Goal: Transaction & Acquisition: Purchase product/service

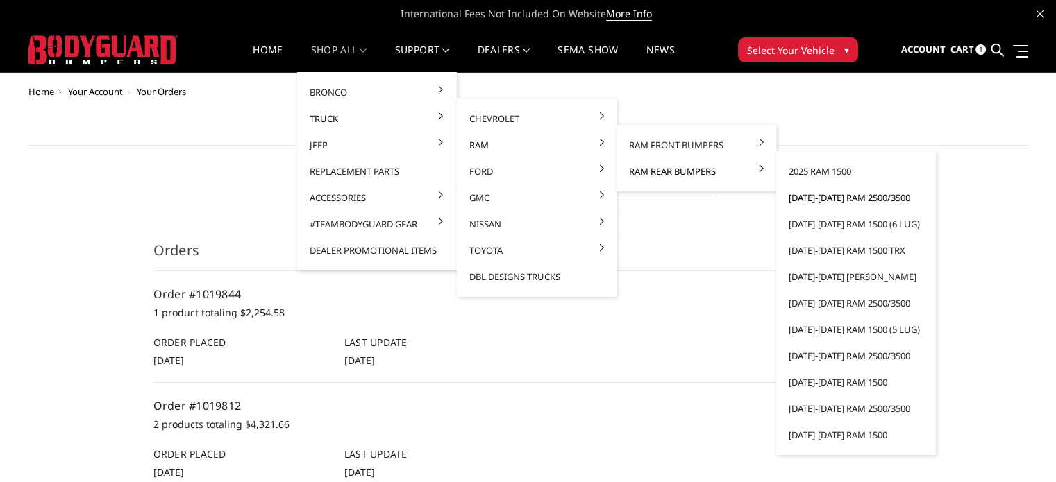
click at [822, 197] on link "[DATE]-[DATE] Ram 2500/3500" at bounding box center [855, 198] width 149 height 26
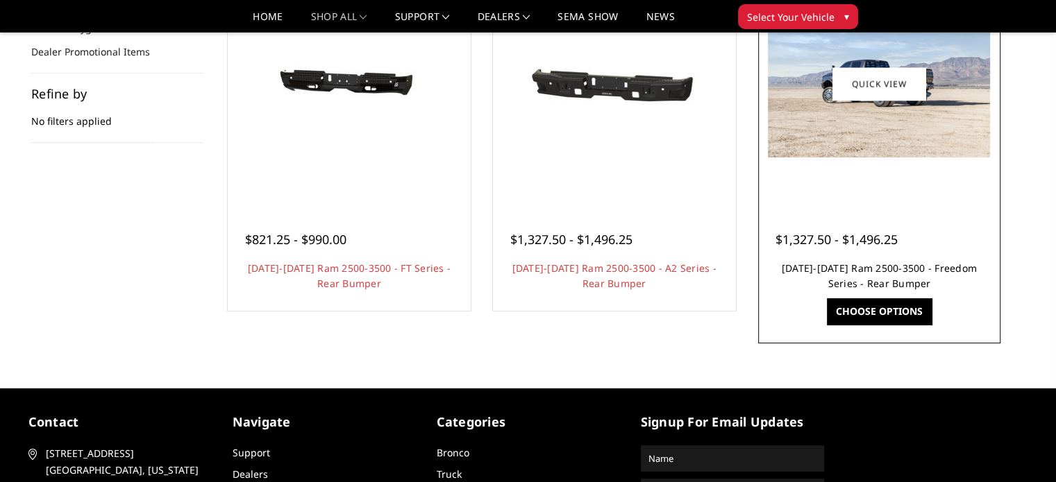
click at [879, 277] on link "2019-2025 Ram 2500-3500 - Freedom Series - Rear Bumper" at bounding box center [878, 276] width 195 height 28
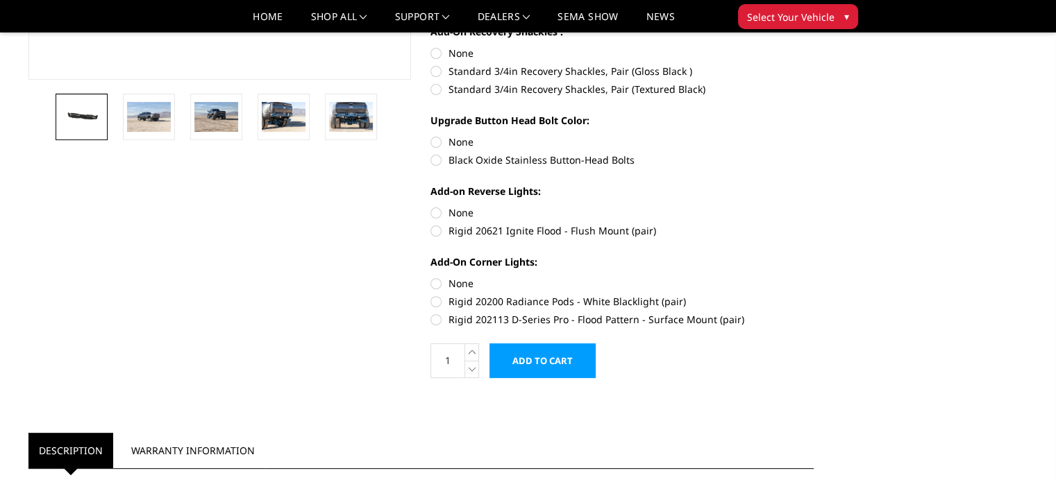
scroll to position [198, 0]
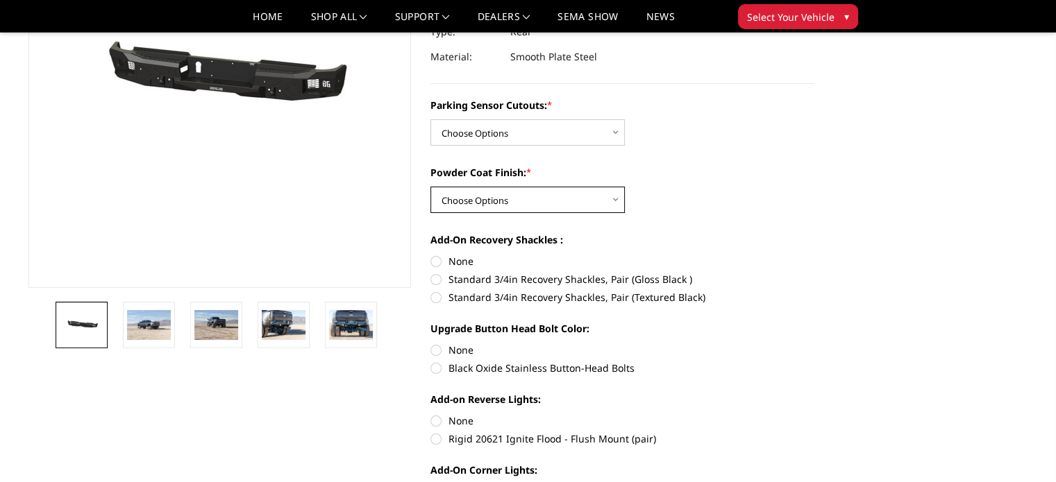
click at [502, 199] on select "Choose Options Bare Metal Texture Black Powder Coat" at bounding box center [527, 200] width 194 height 26
click at [742, 116] on div "Parking Sensor Cutouts: * Choose Options No - Without Parking Sensor Cutouts Ye…" at bounding box center [621, 122] width 383 height 48
click at [586, 127] on select "Choose Options No - Without Parking Sensor Cutouts Yes - With Parking Sensor Cu…" at bounding box center [527, 132] width 194 height 26
select select "2709"
click at [430, 119] on select "Choose Options No - Without Parking Sensor Cutouts Yes - With Parking Sensor Cu…" at bounding box center [527, 132] width 194 height 26
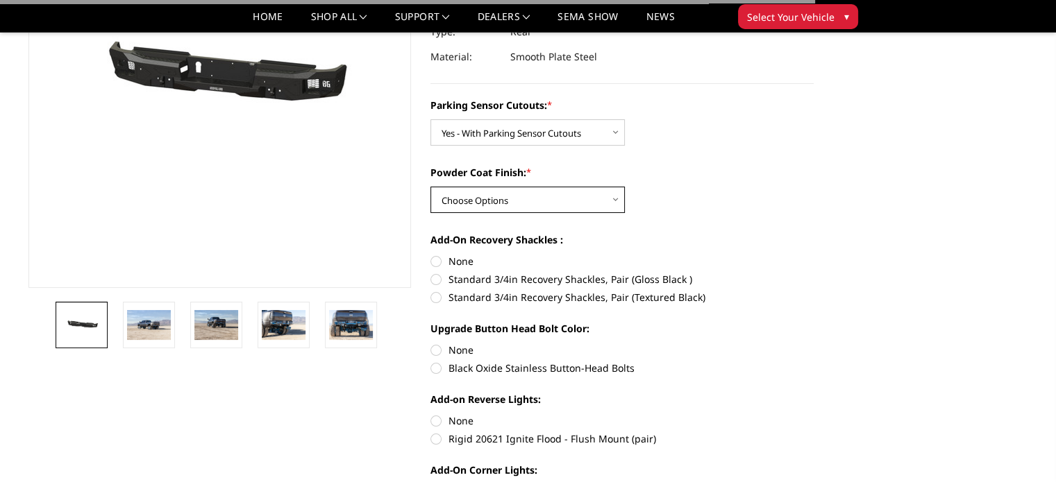
click at [490, 205] on select "Choose Options Bare Metal Texture Black Powder Coat" at bounding box center [527, 200] width 194 height 26
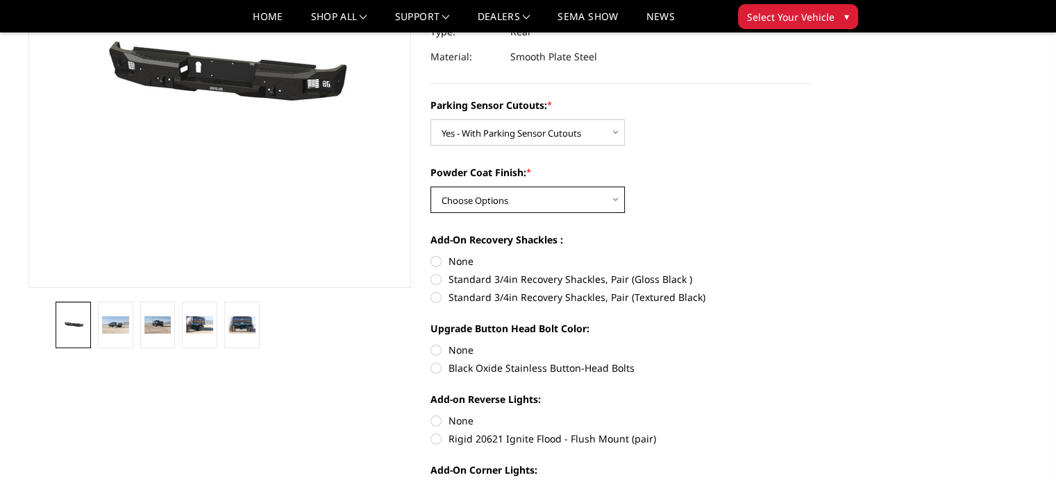
select select "2710"
click at [430, 187] on select "Choose Options Bare Metal Texture Black Powder Coat" at bounding box center [527, 200] width 194 height 26
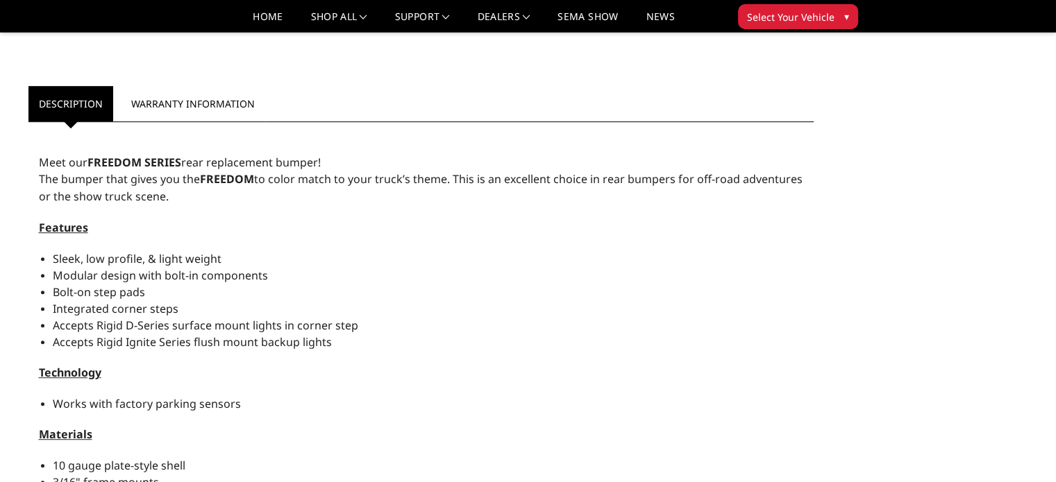
scroll to position [476, 0]
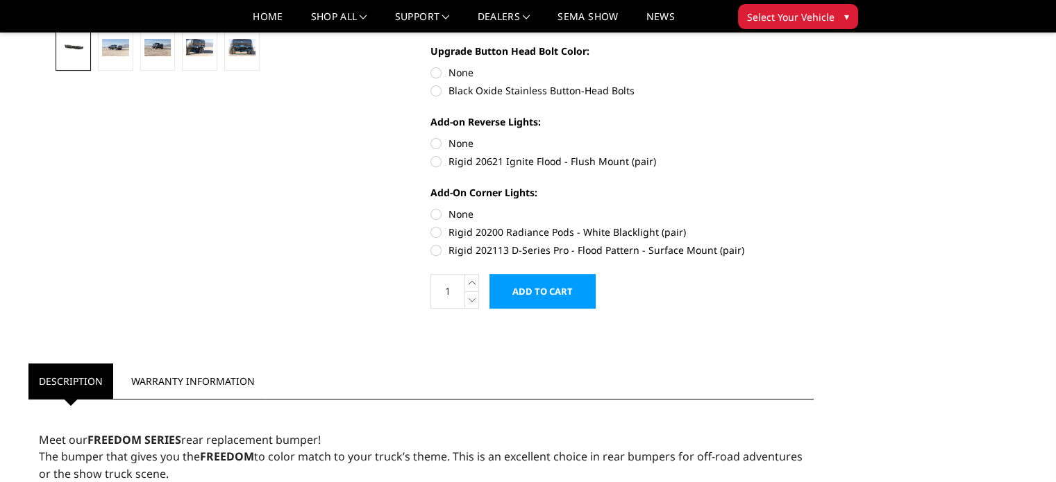
click at [549, 285] on input "Add to Cart" at bounding box center [542, 291] width 106 height 35
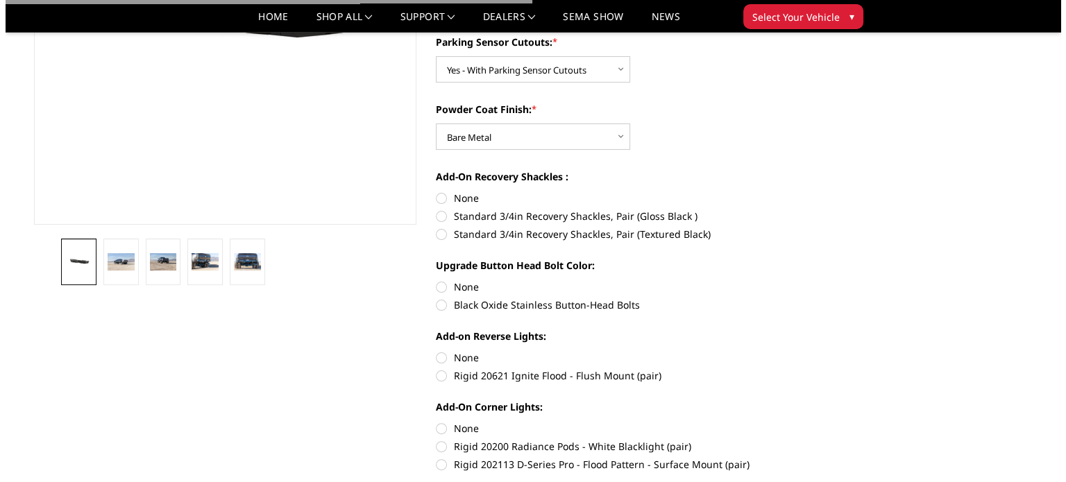
scroll to position [129, 0]
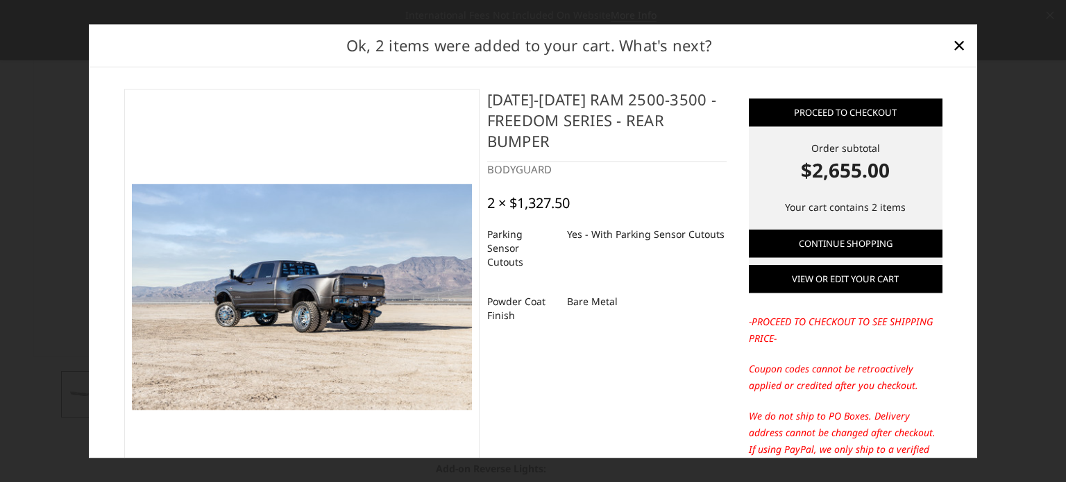
click at [788, 286] on link "View or edit your cart" at bounding box center [846, 279] width 194 height 28
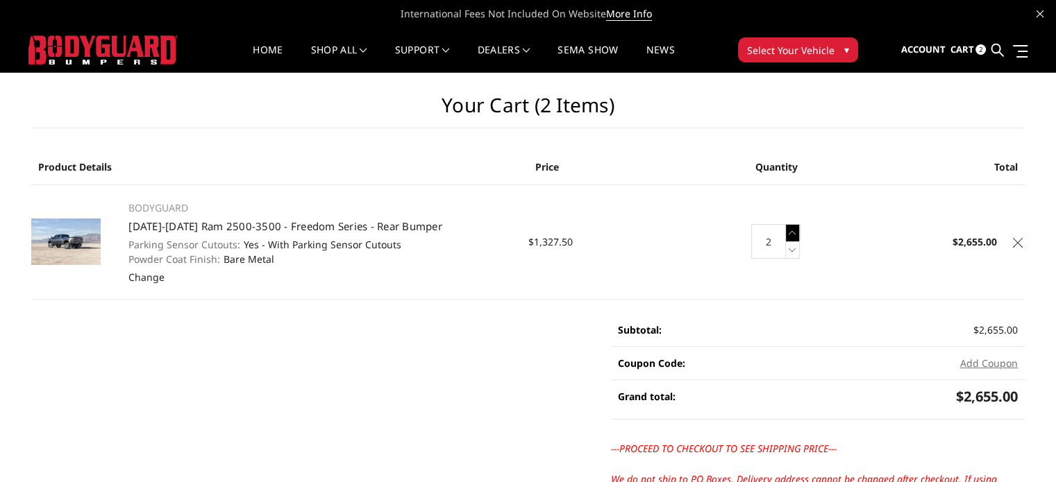
click at [791, 235] on icon at bounding box center [793, 232] width 14 height 17
click at [790, 255] on icon at bounding box center [793, 250] width 14 height 17
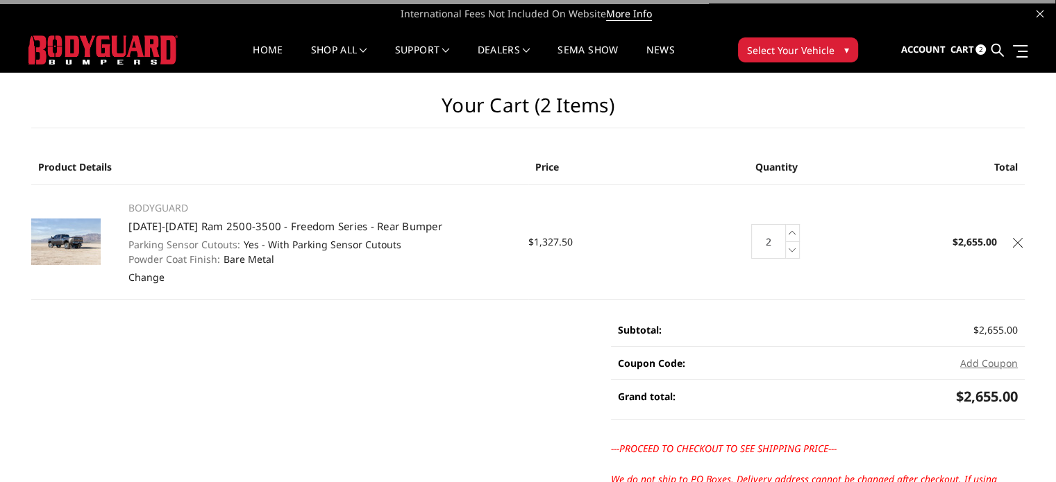
click at [791, 254] on icon at bounding box center [793, 250] width 14 height 17
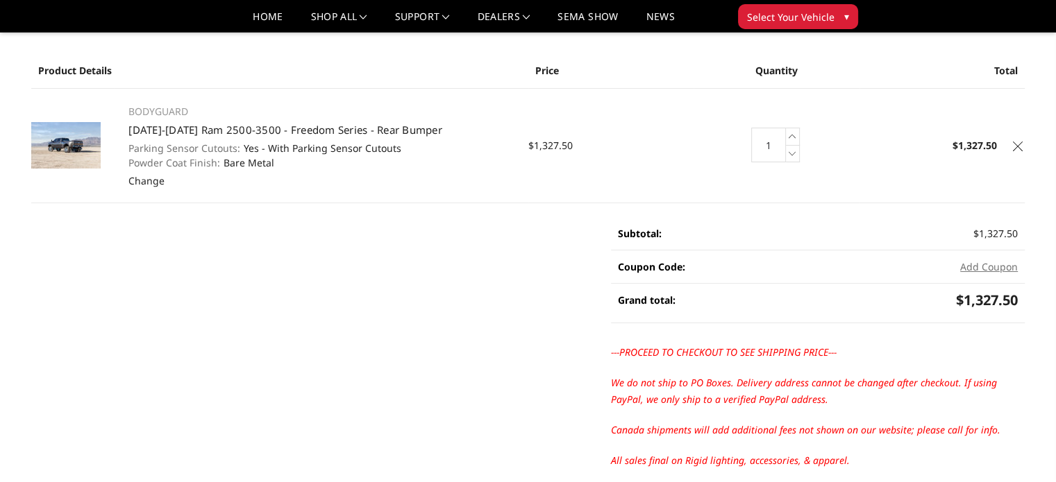
scroll to position [382, 0]
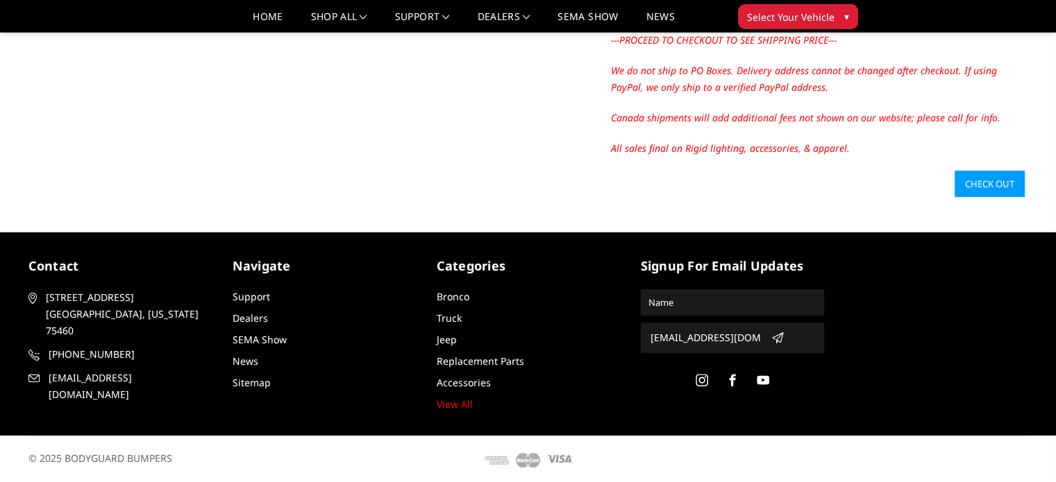
click at [966, 188] on link "Check out" at bounding box center [989, 184] width 70 height 26
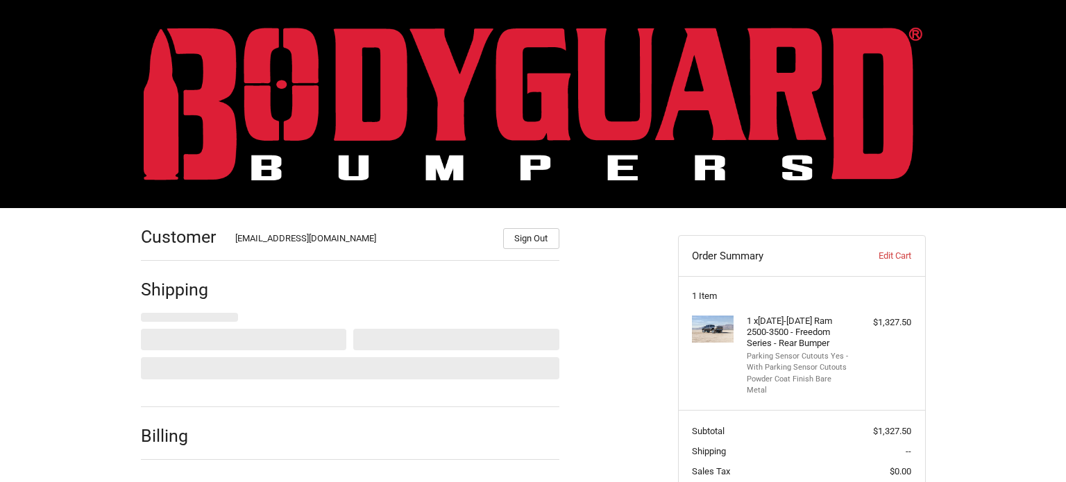
select select "US"
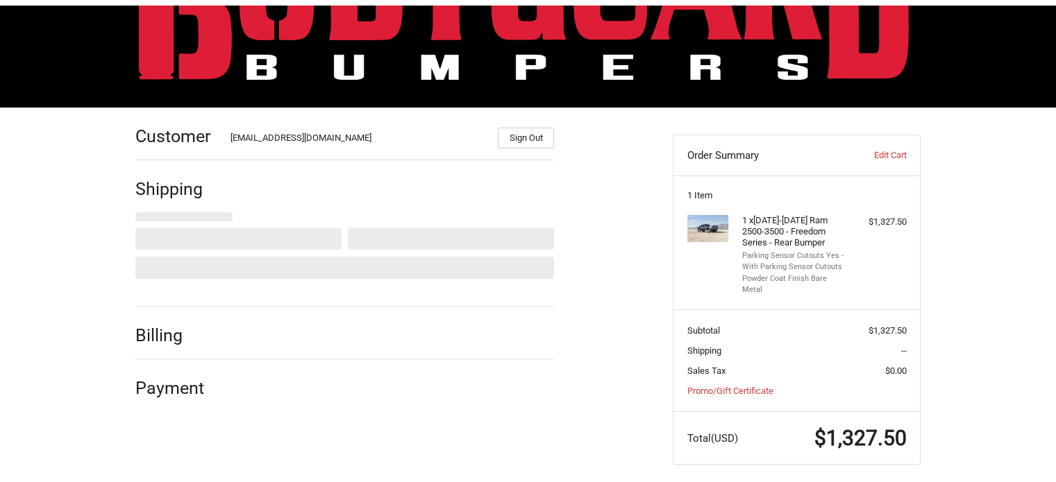
scroll to position [108, 0]
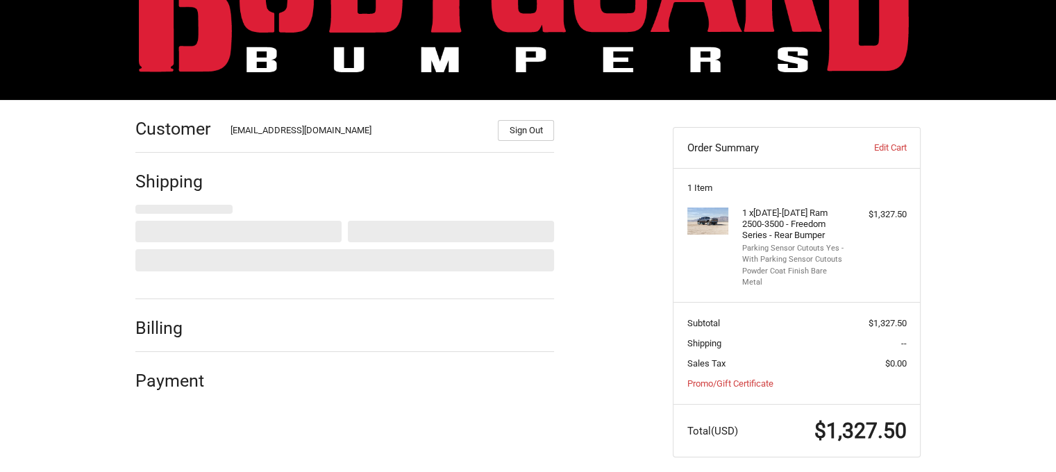
select select "GA"
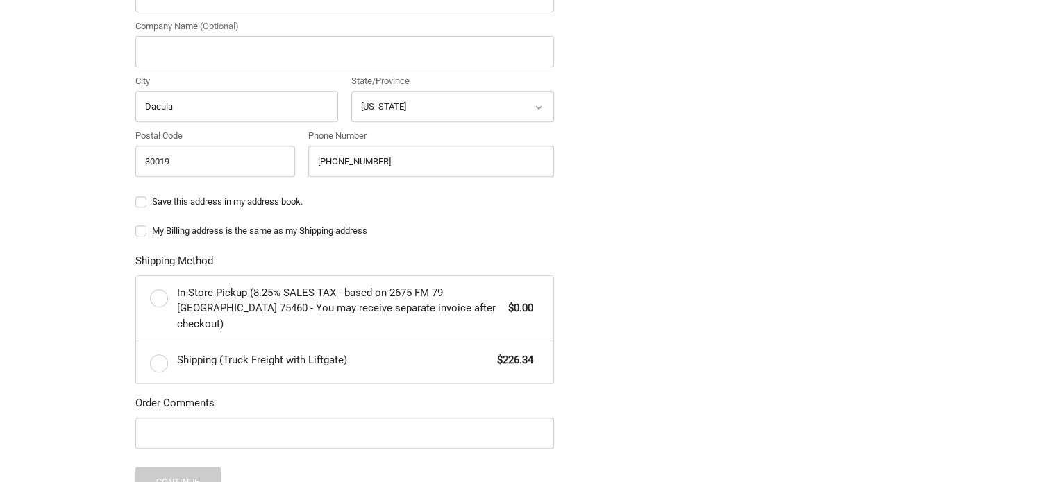
scroll to position [663, 0]
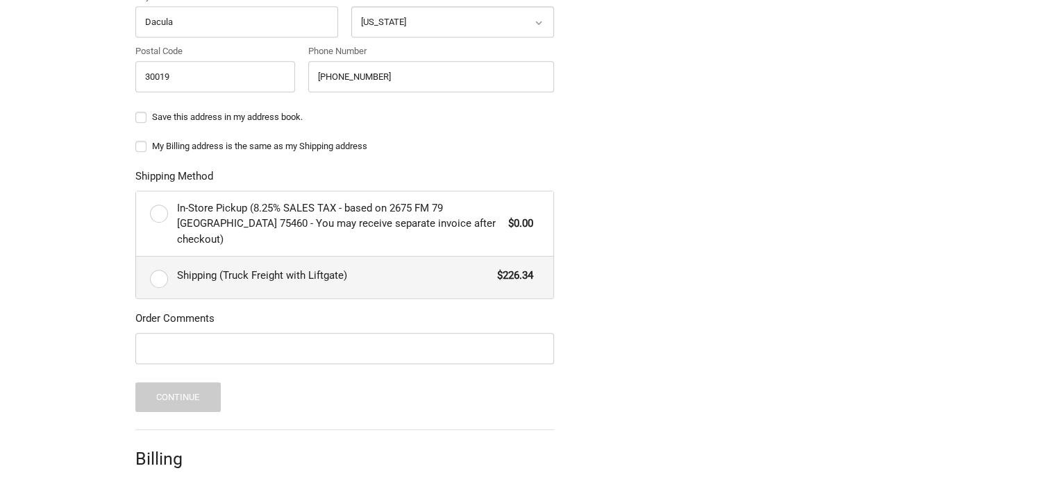
click at [183, 268] on span "Shipping (Truck Freight with Liftgate)" at bounding box center [334, 276] width 314 height 16
click at [137, 257] on input "Shipping (Truck Freight with Liftgate) $226.34" at bounding box center [136, 257] width 1 height 1
radio input "true"
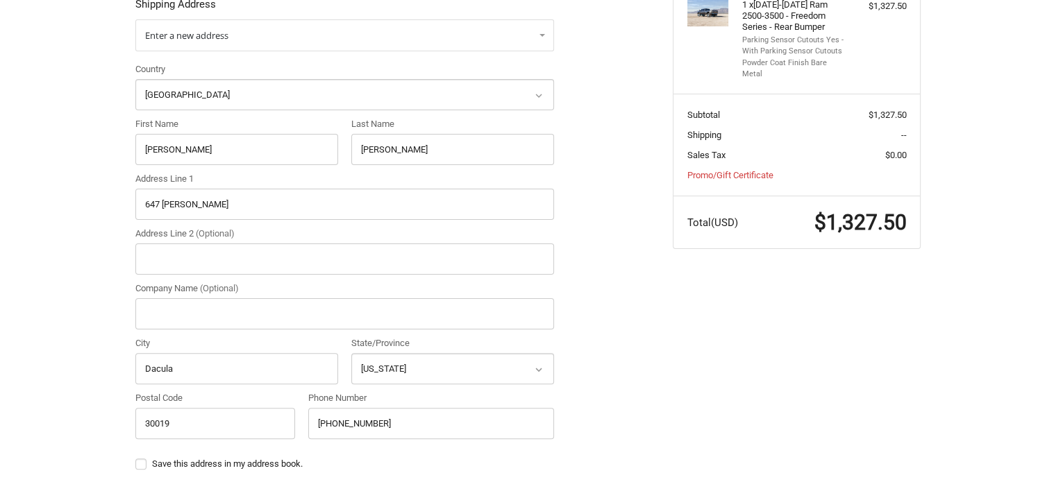
scroll to position [108, 0]
